Goal: Task Accomplishment & Management: Manage account settings

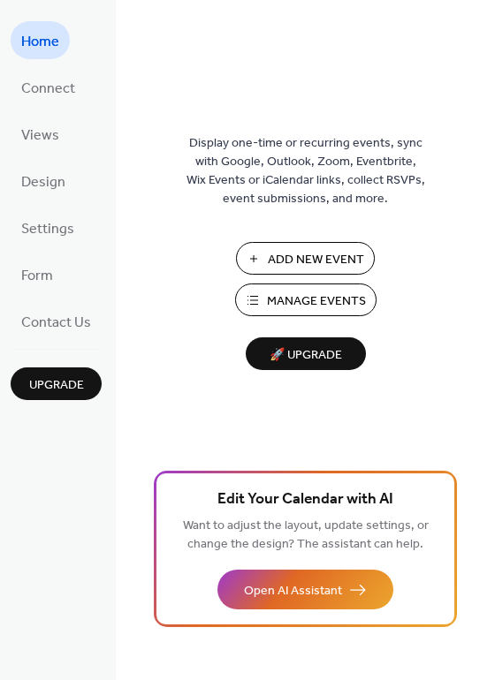
click at [299, 303] on span "Manage Events" at bounding box center [316, 301] width 99 height 19
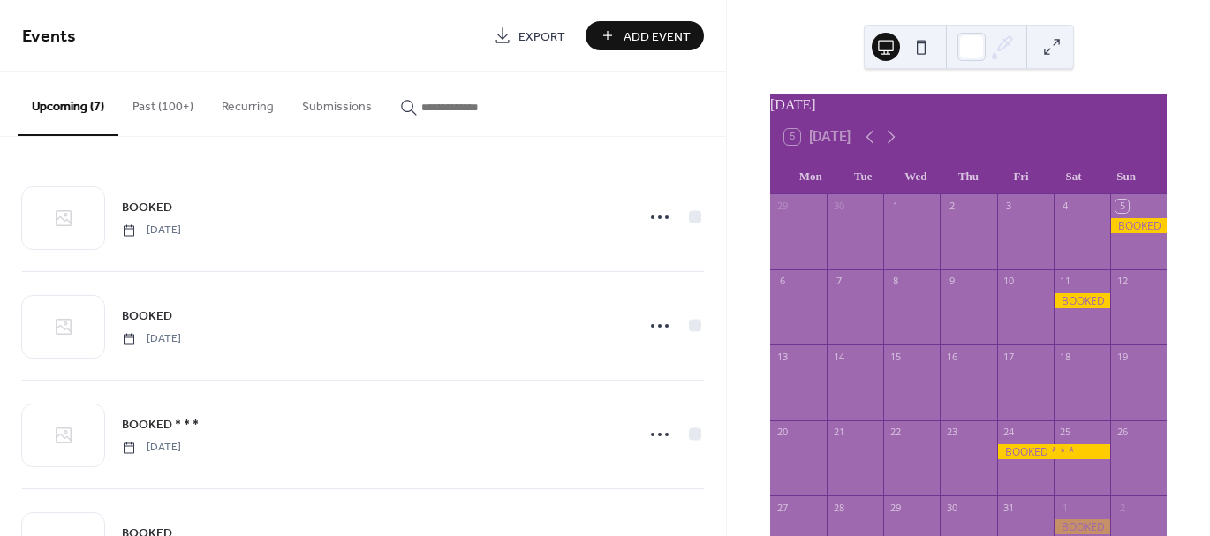
drag, startPoint x: 1204, startPoint y: 73, endPoint x: 1209, endPoint y: 159, distance: 85.8
click at [1209, 159] on div "October 2025 5 Today Mon Tue Wed Thu Fri Sat Sun 29 30 1 2 3 4 5 6 7 8 9 10 11 …" at bounding box center [968, 268] width 483 height 536
drag, startPoint x: 1205, startPoint y: 201, endPoint x: 1210, endPoint y: 265, distance: 64.7
click at [1209, 265] on html "Events Export Add Event Upcoming (7) Past (100+) Recurring Submissions BOOKED S…" at bounding box center [605, 268] width 1210 height 536
click at [891, 145] on icon at bounding box center [891, 136] width 21 height 21
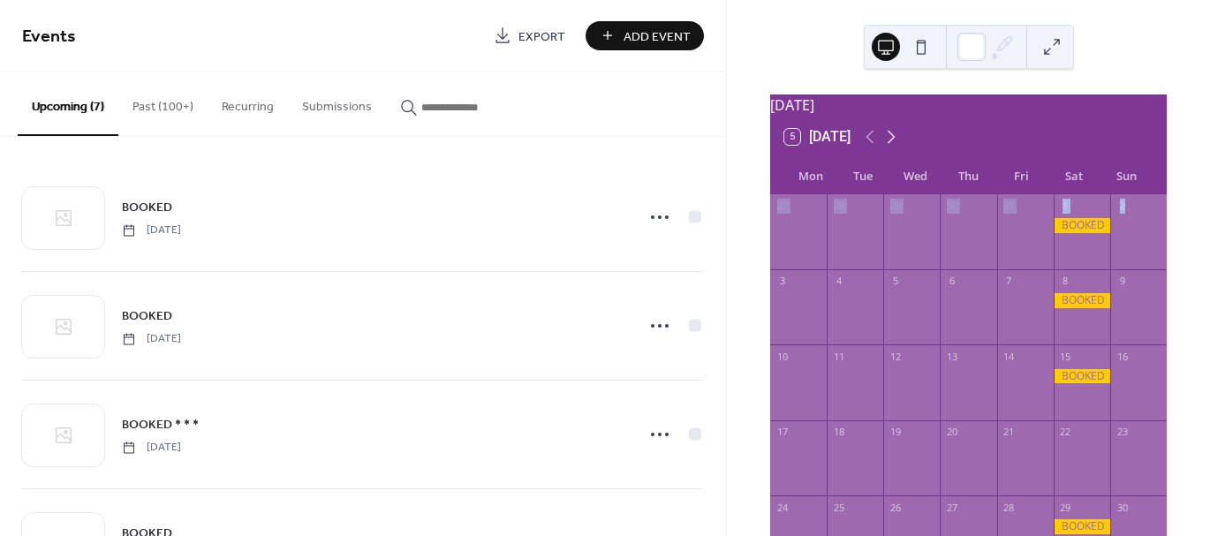
click at [894, 146] on icon at bounding box center [891, 136] width 21 height 21
click at [1065, 293] on div "13" at bounding box center [1082, 281] width 57 height 24
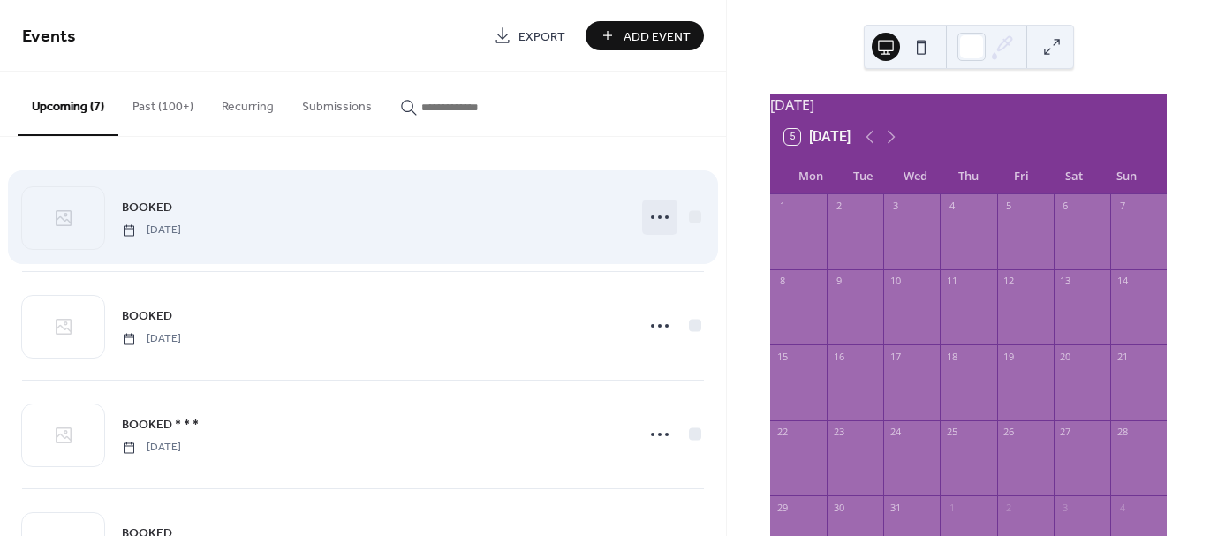
click at [652, 223] on icon at bounding box center [660, 217] width 28 height 28
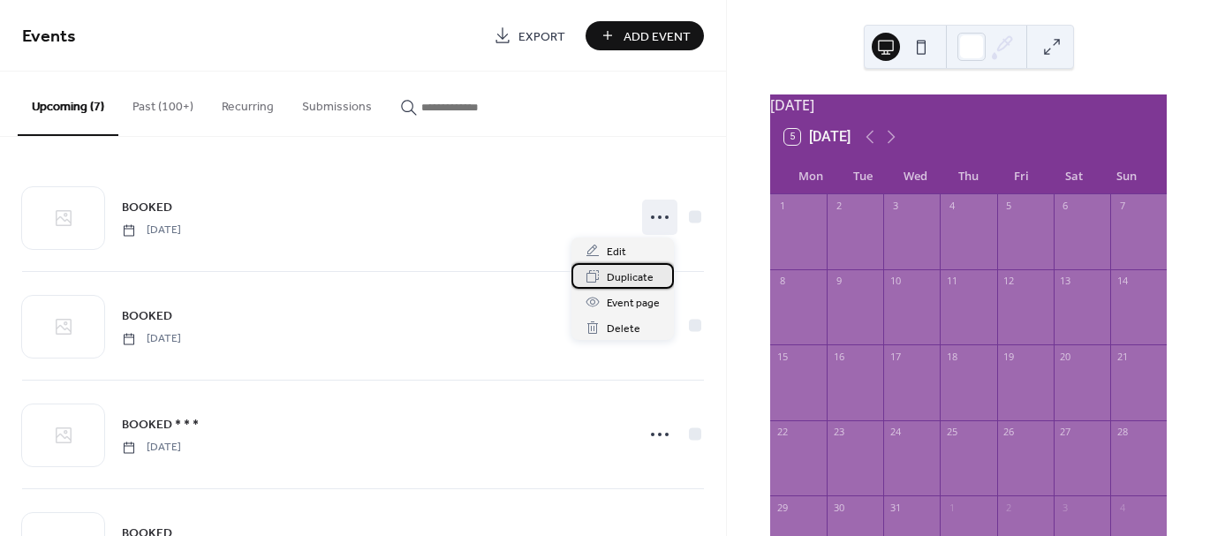
click at [615, 278] on span "Duplicate" at bounding box center [630, 278] width 47 height 19
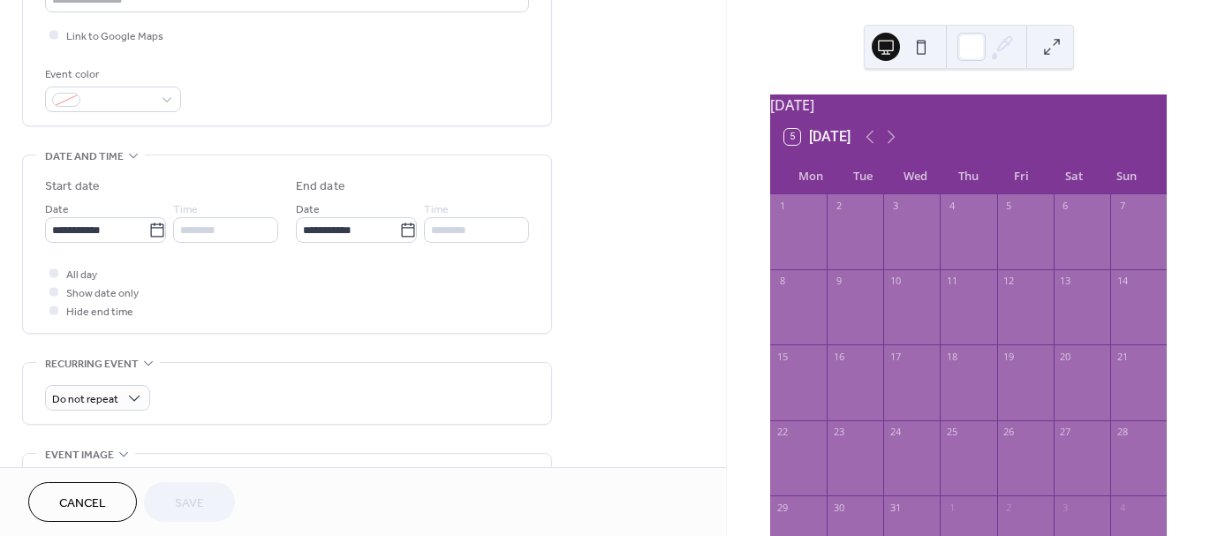
scroll to position [422, 0]
click at [148, 220] on icon at bounding box center [157, 229] width 18 height 18
click at [146, 220] on input "**********" at bounding box center [96, 229] width 103 height 26
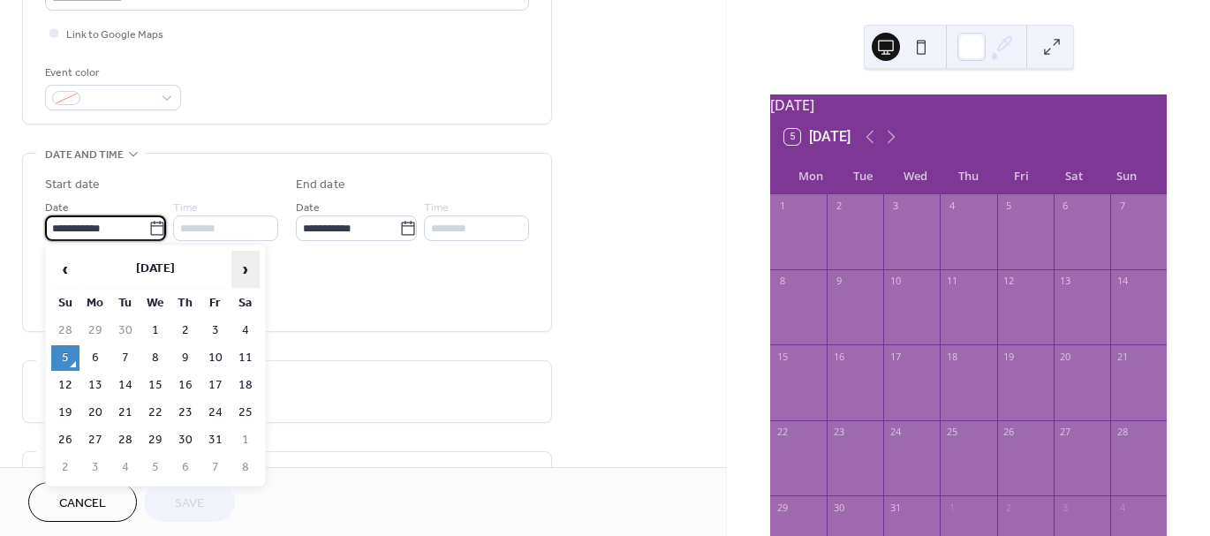
click at [243, 264] on span "›" at bounding box center [245, 269] width 27 height 35
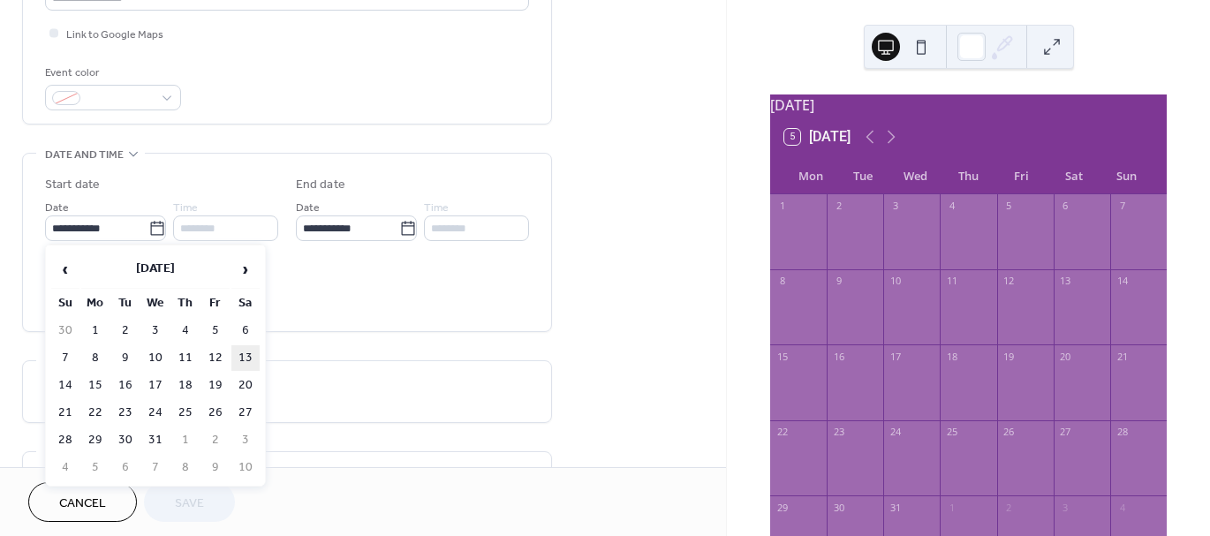
click at [239, 362] on td "13" at bounding box center [245, 358] width 28 height 26
type input "**********"
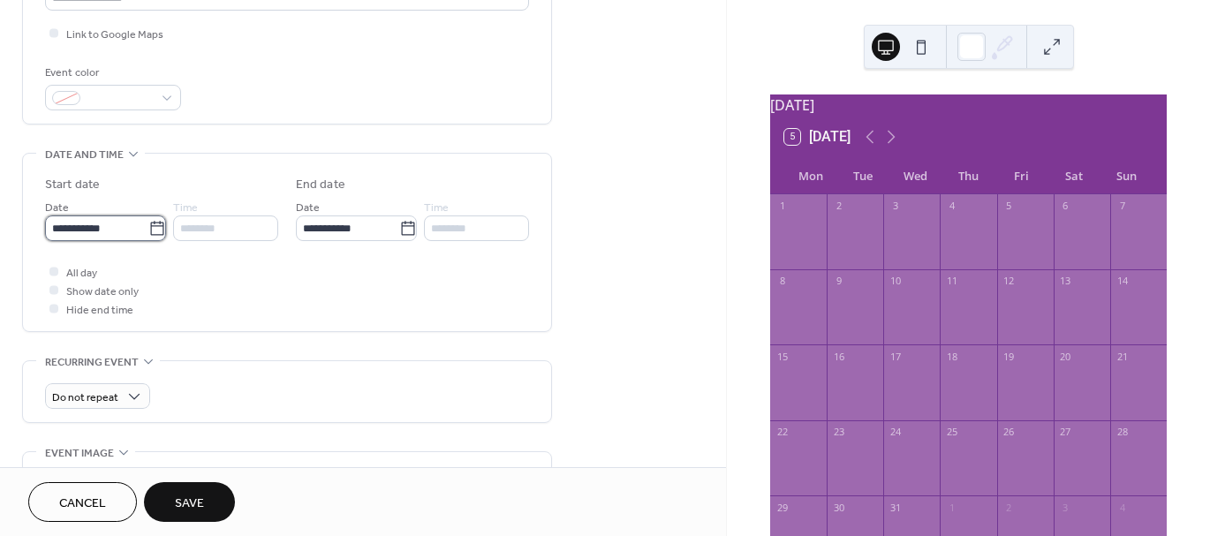
click at [107, 231] on input "**********" at bounding box center [96, 229] width 103 height 26
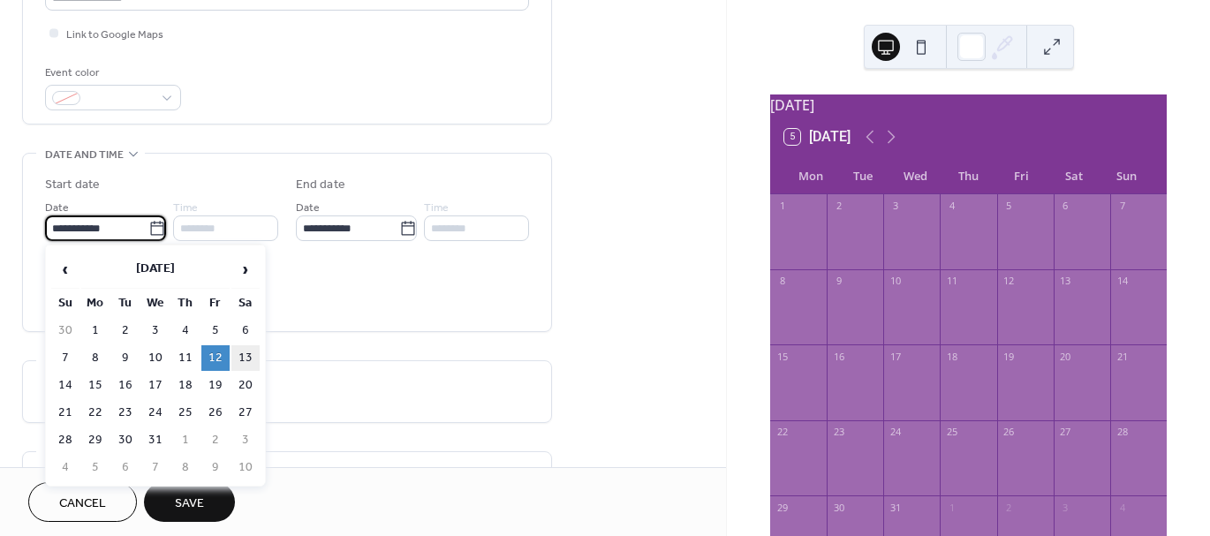
click at [249, 348] on td "13" at bounding box center [245, 358] width 28 height 26
type input "**********"
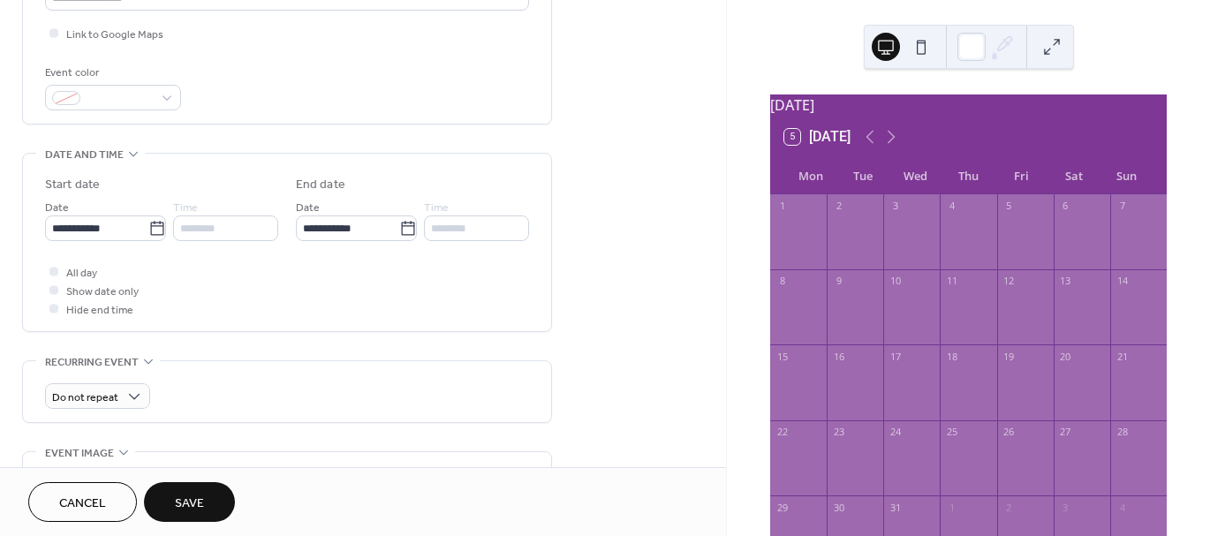
click at [181, 502] on span "Save" at bounding box center [189, 504] width 29 height 19
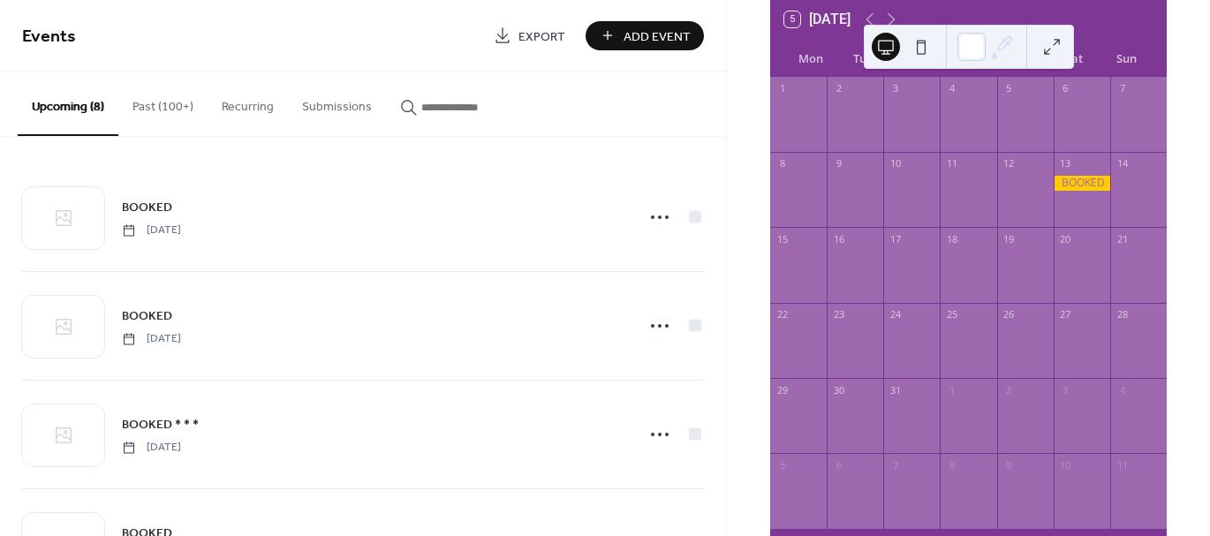
scroll to position [163, 0]
